Goal: Share content: Share content

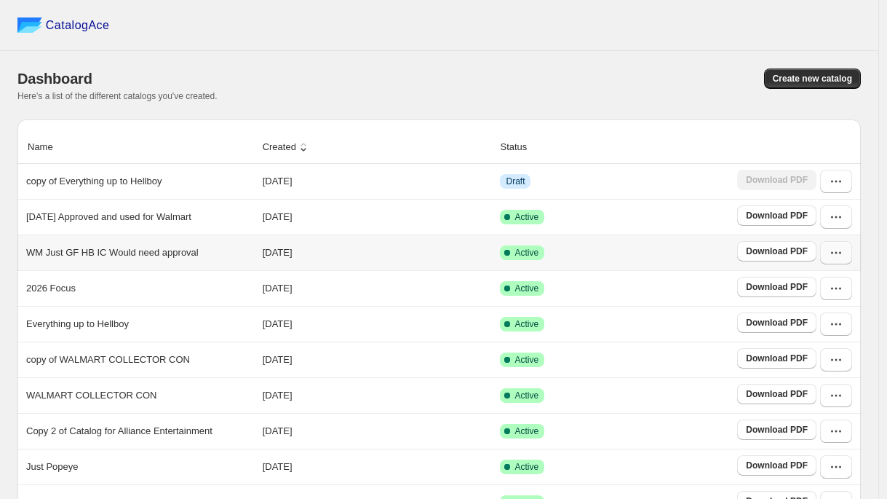
click at [841, 260] on icon "button" at bounding box center [836, 252] width 15 height 15
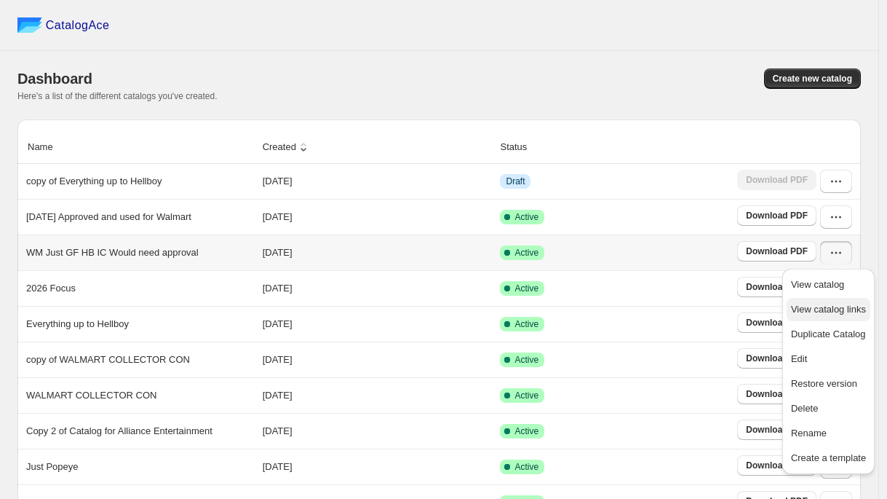
click at [814, 311] on span "View catalog links" at bounding box center [828, 309] width 75 height 11
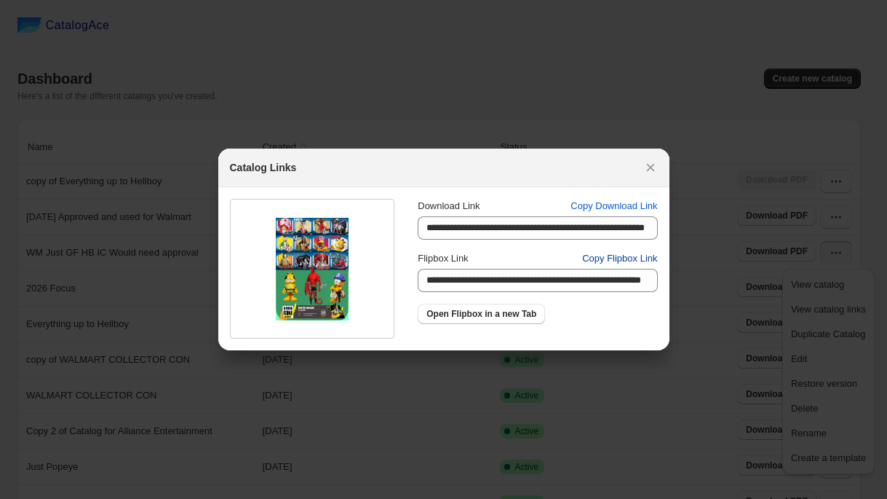
click at [617, 257] on span "Copy Flipbox Link" at bounding box center [619, 258] width 75 height 15
click at [611, 202] on span "Copy Download Link" at bounding box center [614, 206] width 87 height 15
click at [656, 166] on icon ":r1d5:" at bounding box center [650, 167] width 15 height 15
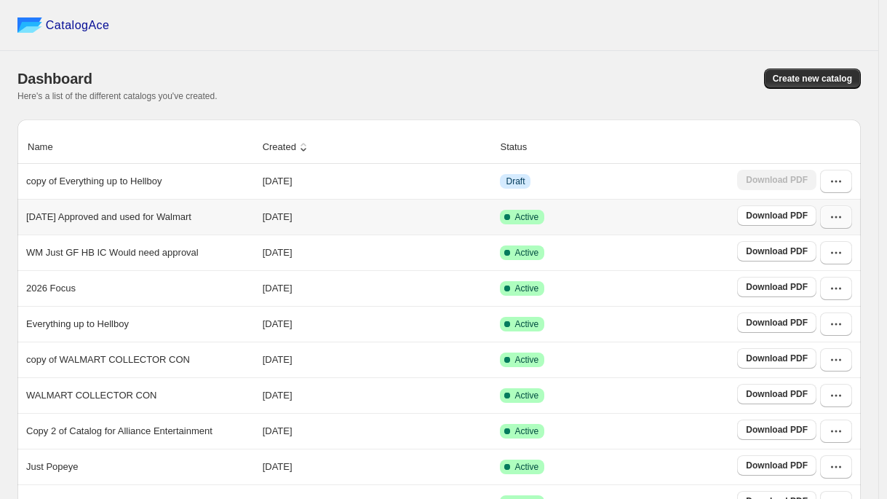
click at [844, 225] on button "button" at bounding box center [836, 216] width 32 height 23
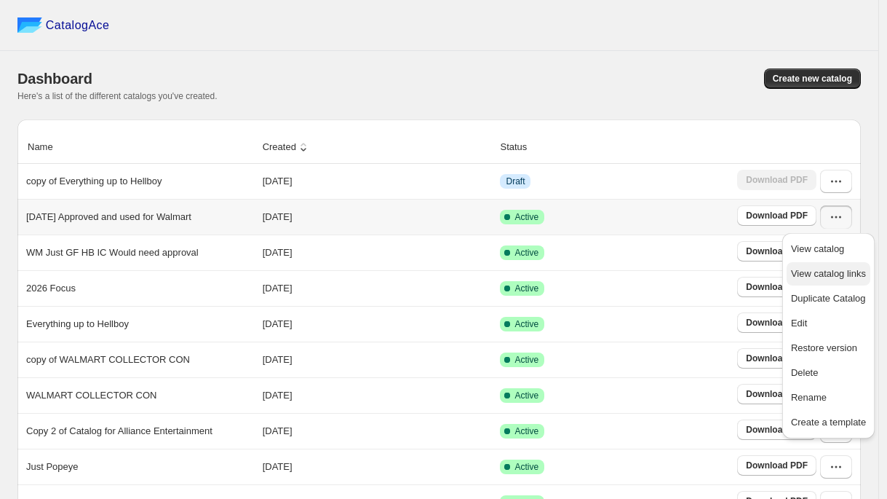
click at [825, 270] on span "View catalog links" at bounding box center [828, 273] width 75 height 11
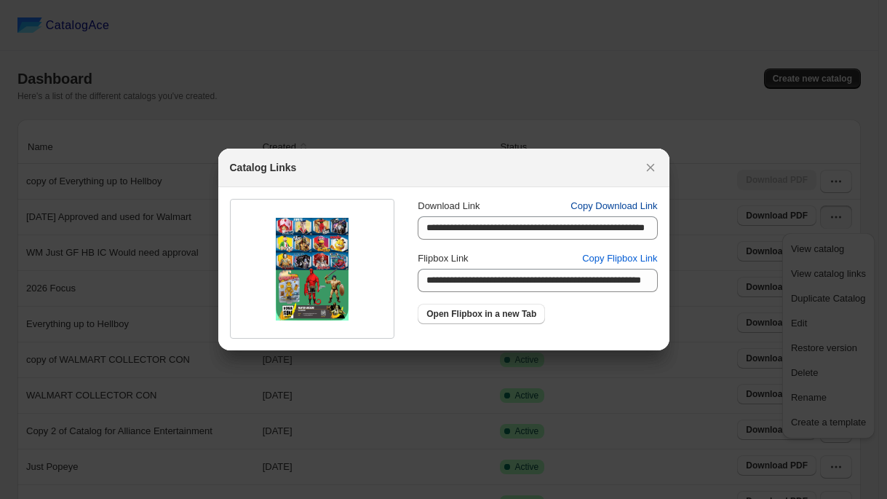
click at [595, 209] on span "Copy Download Link" at bounding box center [614, 206] width 87 height 15
click at [606, 207] on span "Copy Download Link" at bounding box center [614, 206] width 87 height 15
click at [619, 255] on span "Copy Flipbox Link" at bounding box center [619, 258] width 75 height 15
